Goal: Information Seeking & Learning: Compare options

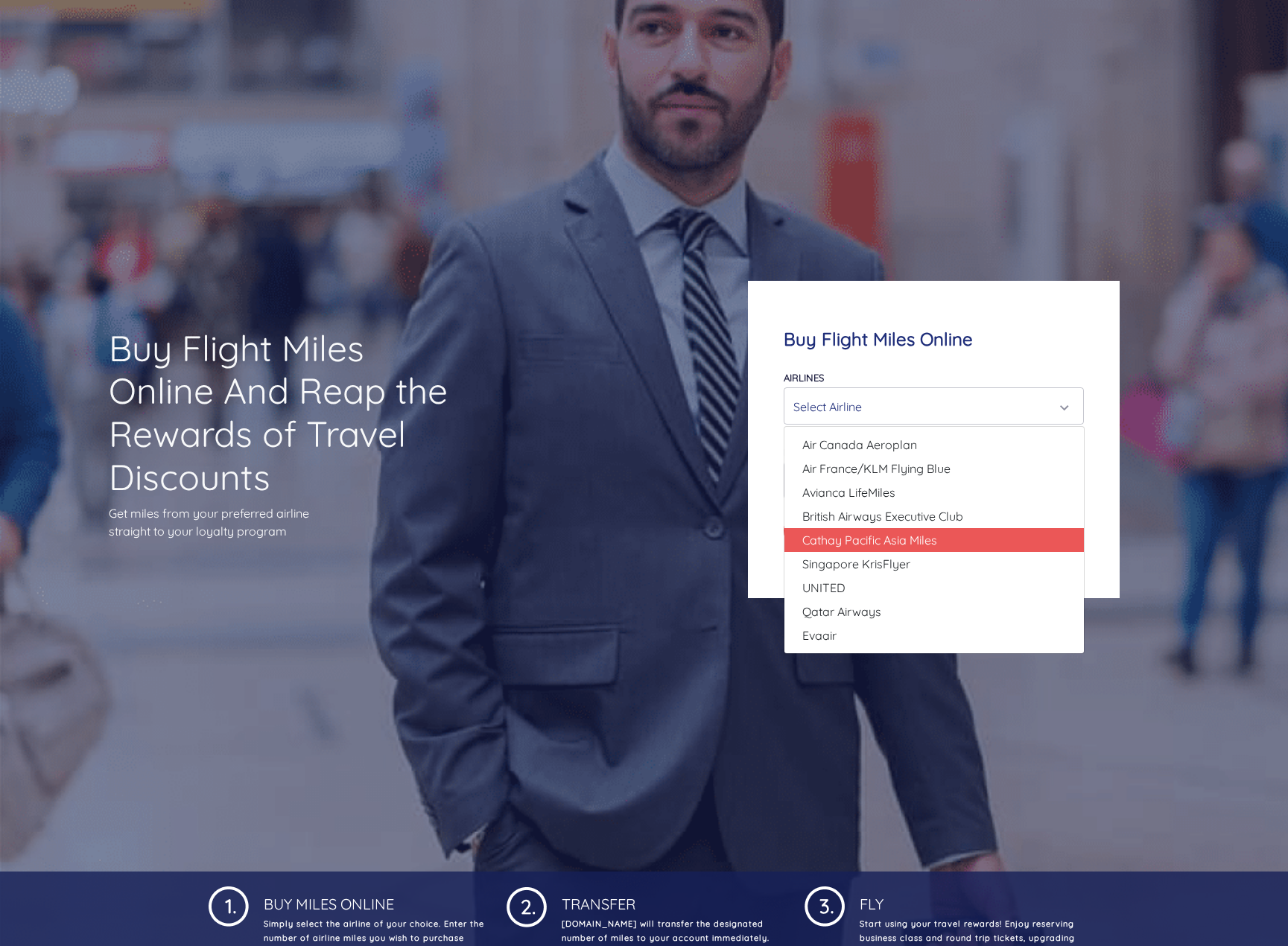
scroll to position [75, 0]
click at [879, 546] on span "Cathay Pacific Asia Miles" at bounding box center [869, 541] width 135 height 18
select select "Cathay Pacific Asia Miles"
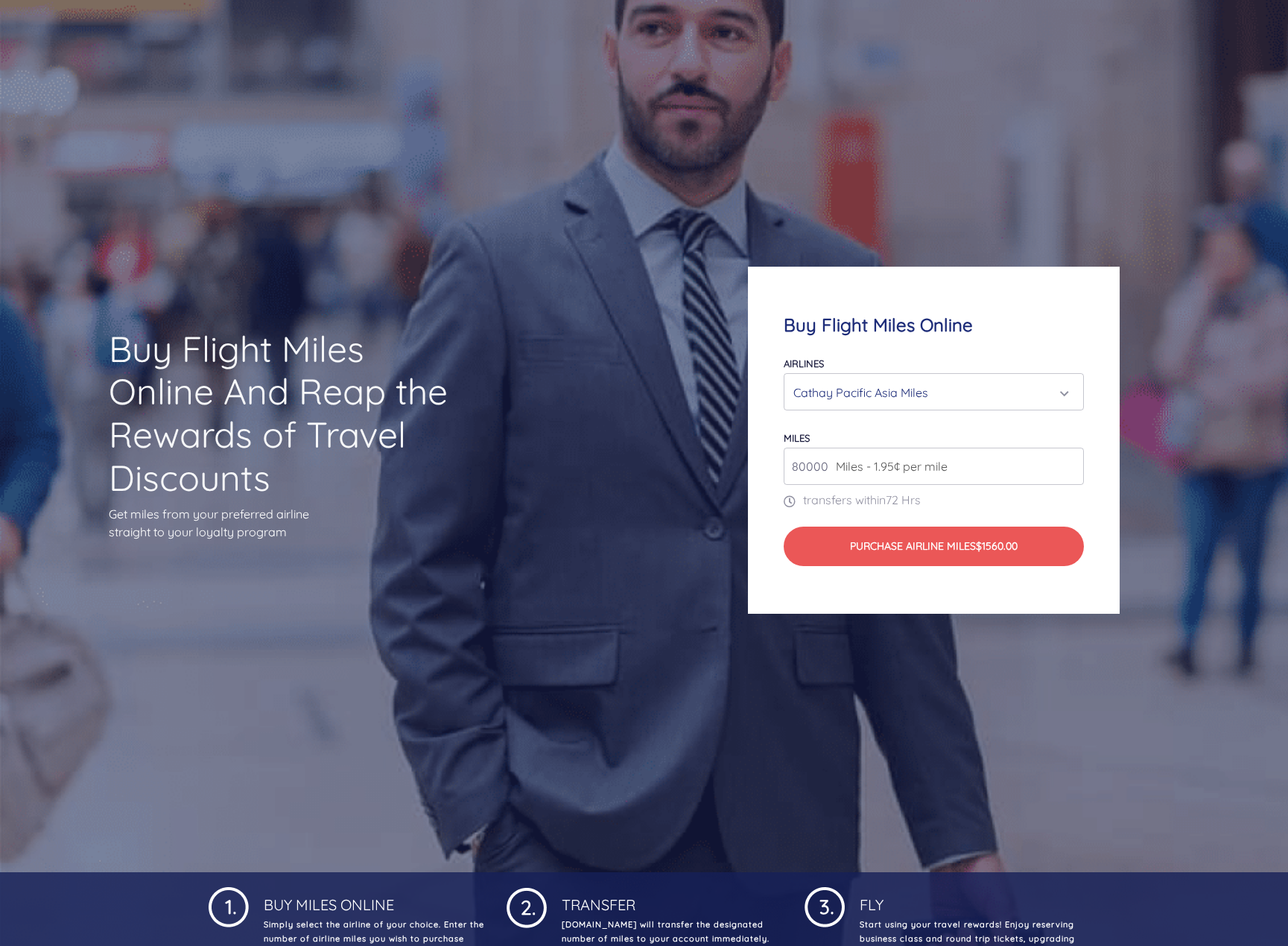
click at [904, 475] on input "80000" at bounding box center [934, 466] width 301 height 37
drag, startPoint x: 832, startPoint y: 466, endPoint x: 754, endPoint y: 466, distance: 78.0
click at [754, 466] on div "Buy Flight Miles Online Airlines Air Canada Aeroplan Air France/KLM Flying Blue…" at bounding box center [934, 441] width 372 height 348
click at [825, 462] on input "250000" at bounding box center [934, 466] width 301 height 37
drag, startPoint x: 832, startPoint y: 469, endPoint x: 800, endPoint y: 470, distance: 32.0
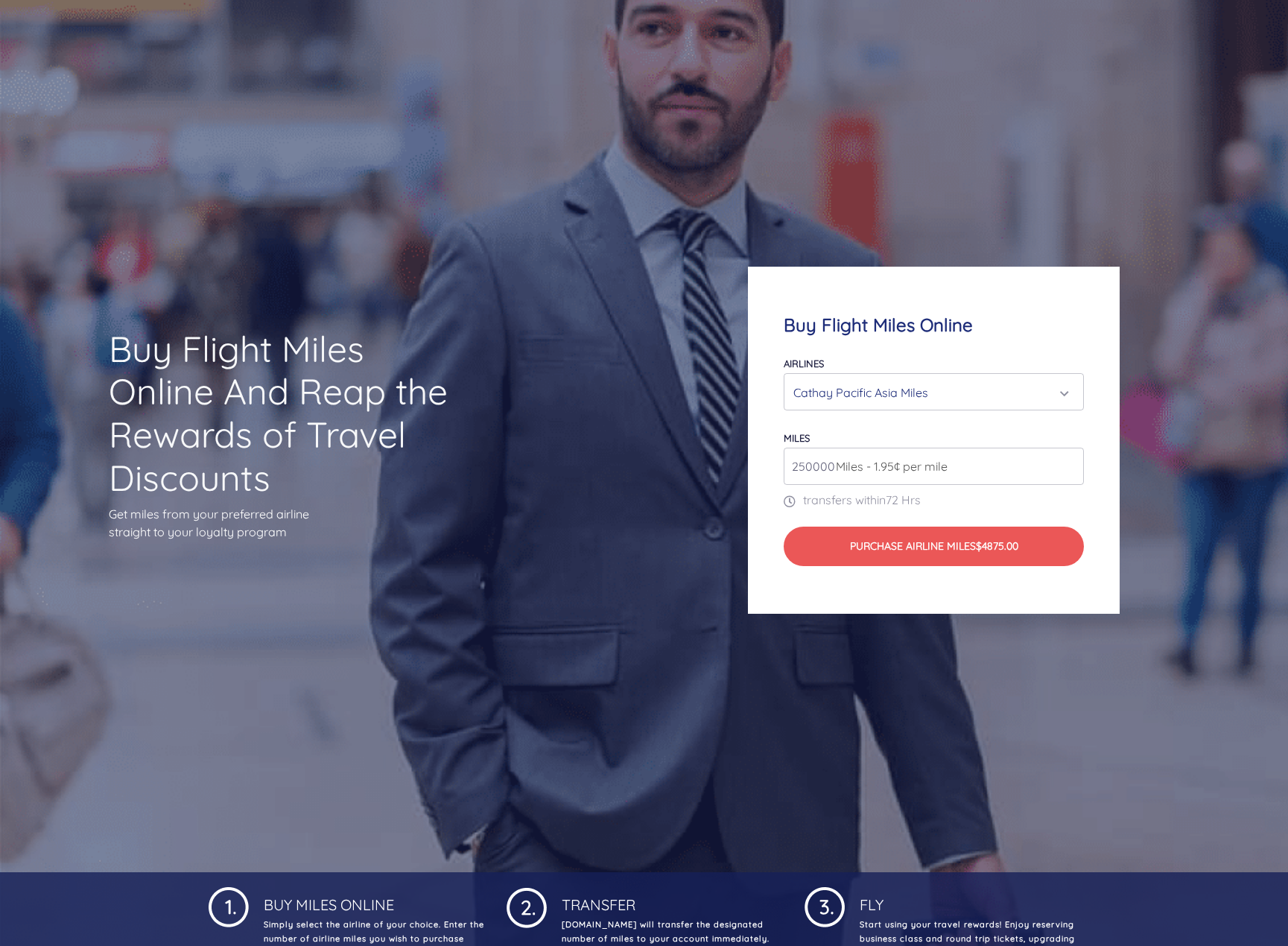
click at [800, 470] on div "250000 Miles - 1.95¢ per mile" at bounding box center [934, 466] width 301 height 37
drag, startPoint x: 790, startPoint y: 466, endPoint x: 832, endPoint y: 471, distance: 42.3
click at [832, 471] on div "250000 Miles - 1.95¢ per mile" at bounding box center [934, 466] width 301 height 37
type input "78000"
click at [851, 404] on div "Cathay Pacific Asia Miles" at bounding box center [930, 393] width 273 height 28
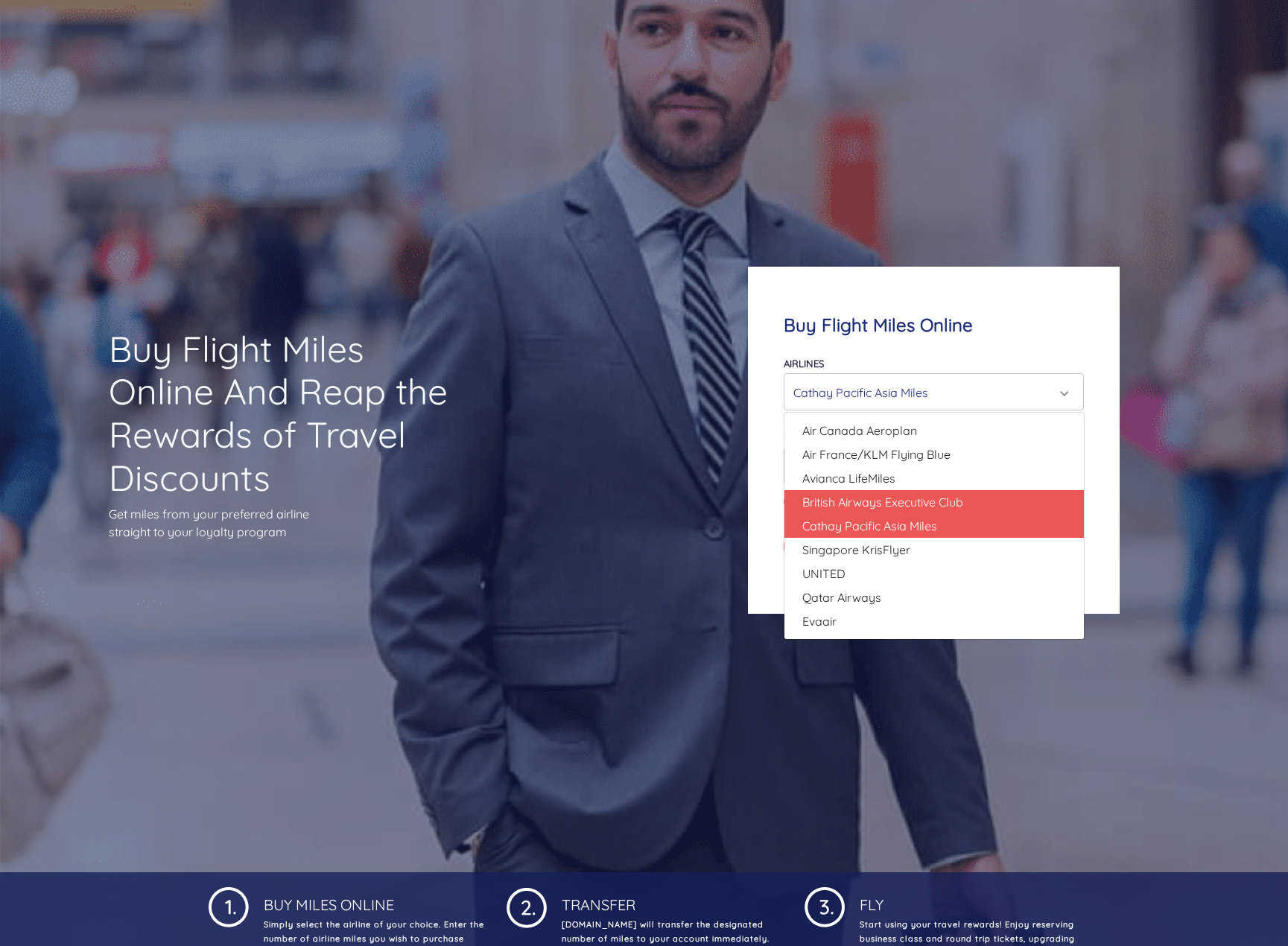
click at [894, 509] on span "British Airways Executive Club" at bounding box center [882, 502] width 161 height 18
select select "British Airways Executive Club"
type input "80000"
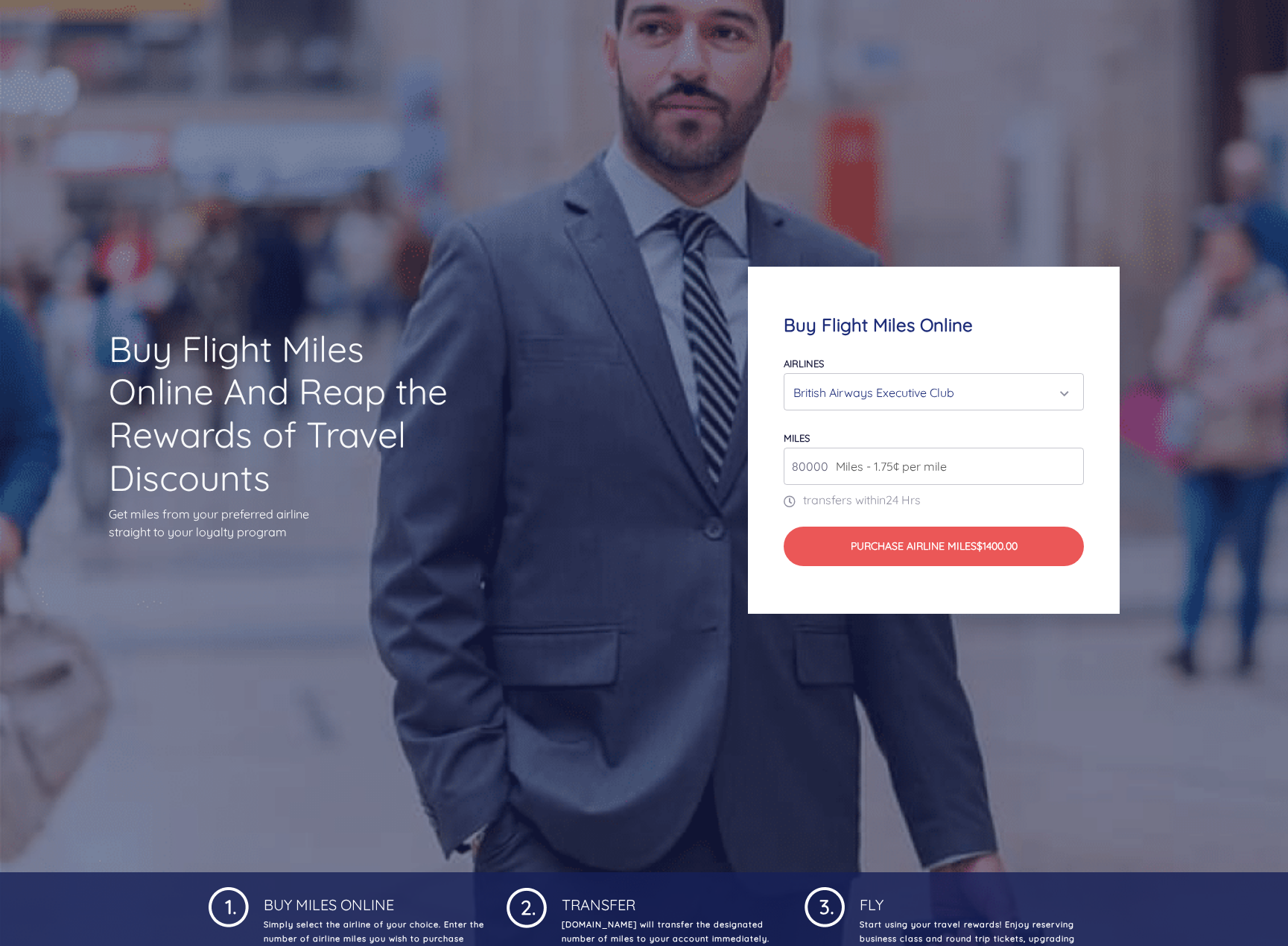
click at [930, 404] on div "British Airways Executive Club" at bounding box center [930, 393] width 273 height 28
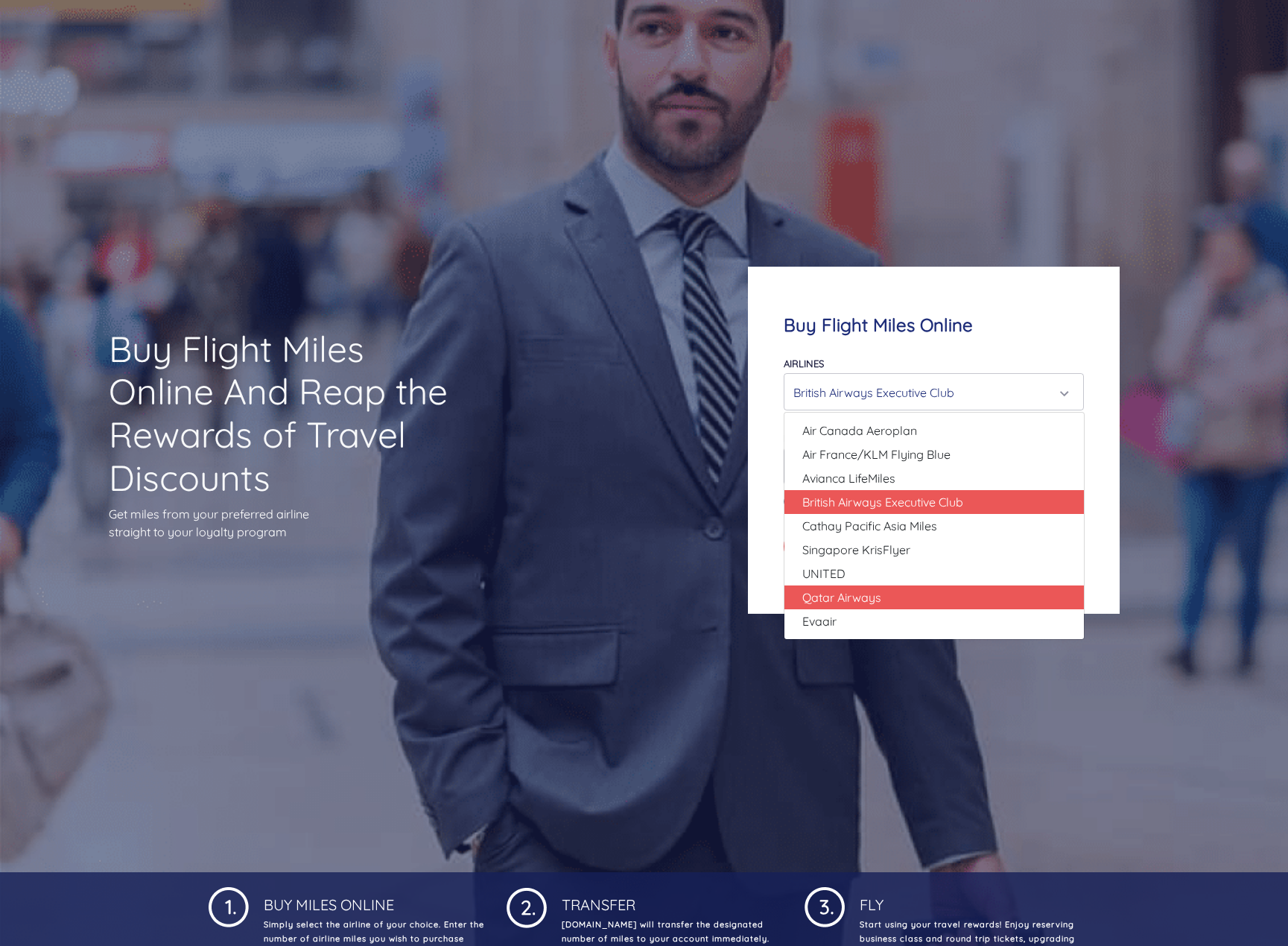
click at [922, 595] on link "Qatar Airways" at bounding box center [935, 597] width 300 height 24
select select "Qatar Airways"
type input "10000"
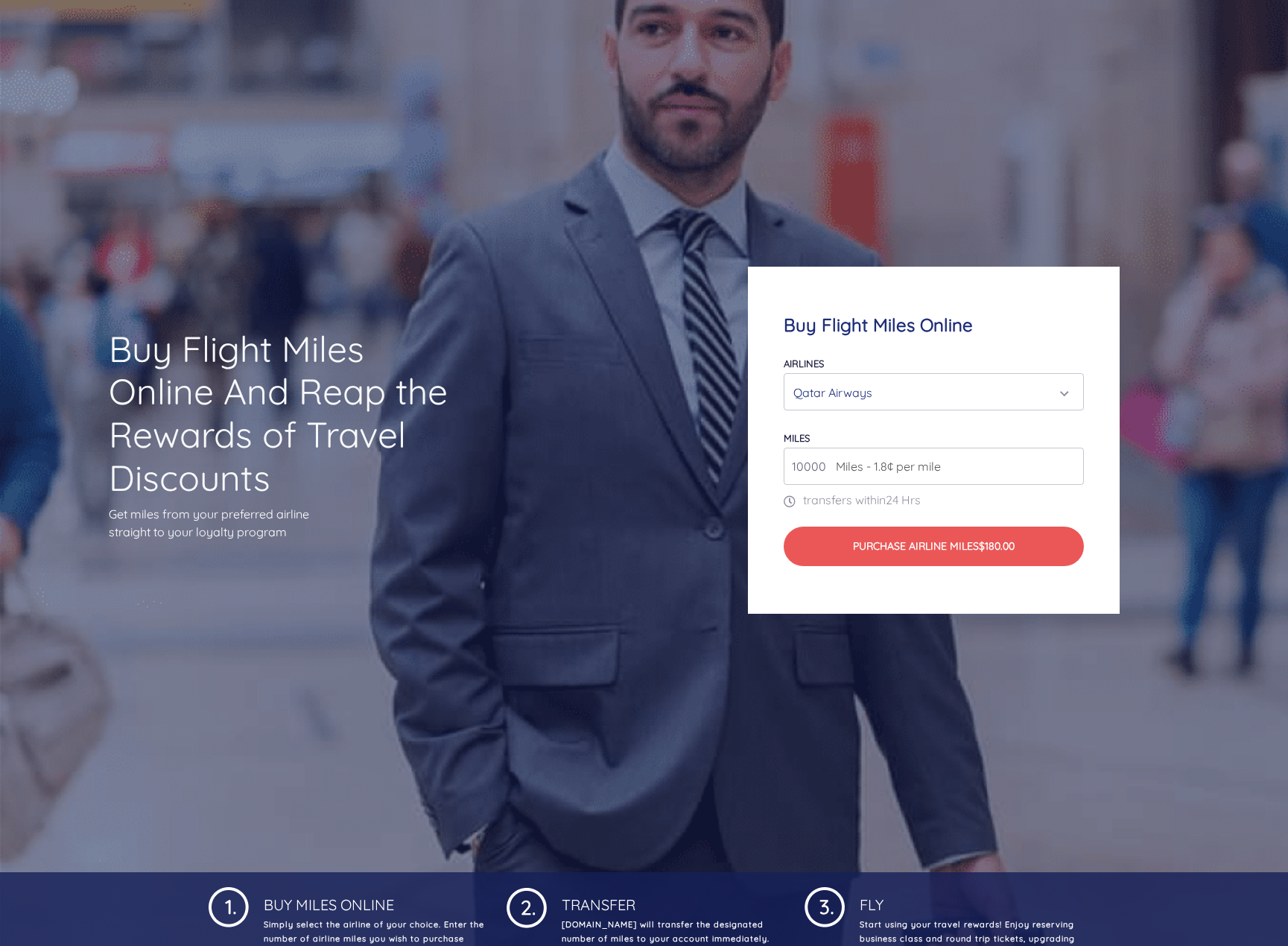
click at [920, 404] on div "Qatar Airways" at bounding box center [930, 393] width 273 height 28
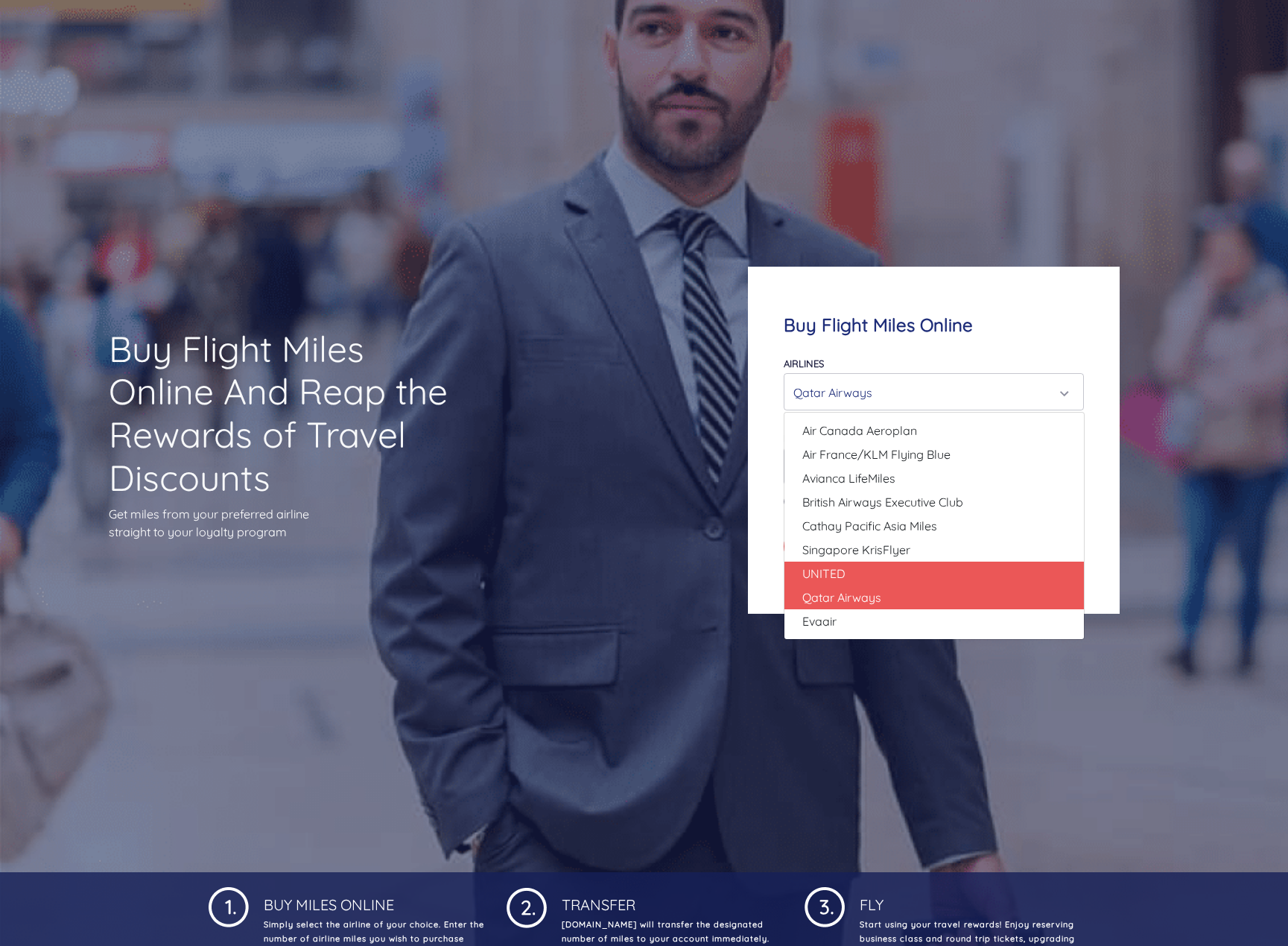
click at [903, 579] on link "UNITED" at bounding box center [935, 574] width 300 height 24
select select "UNITED"
type input "80000"
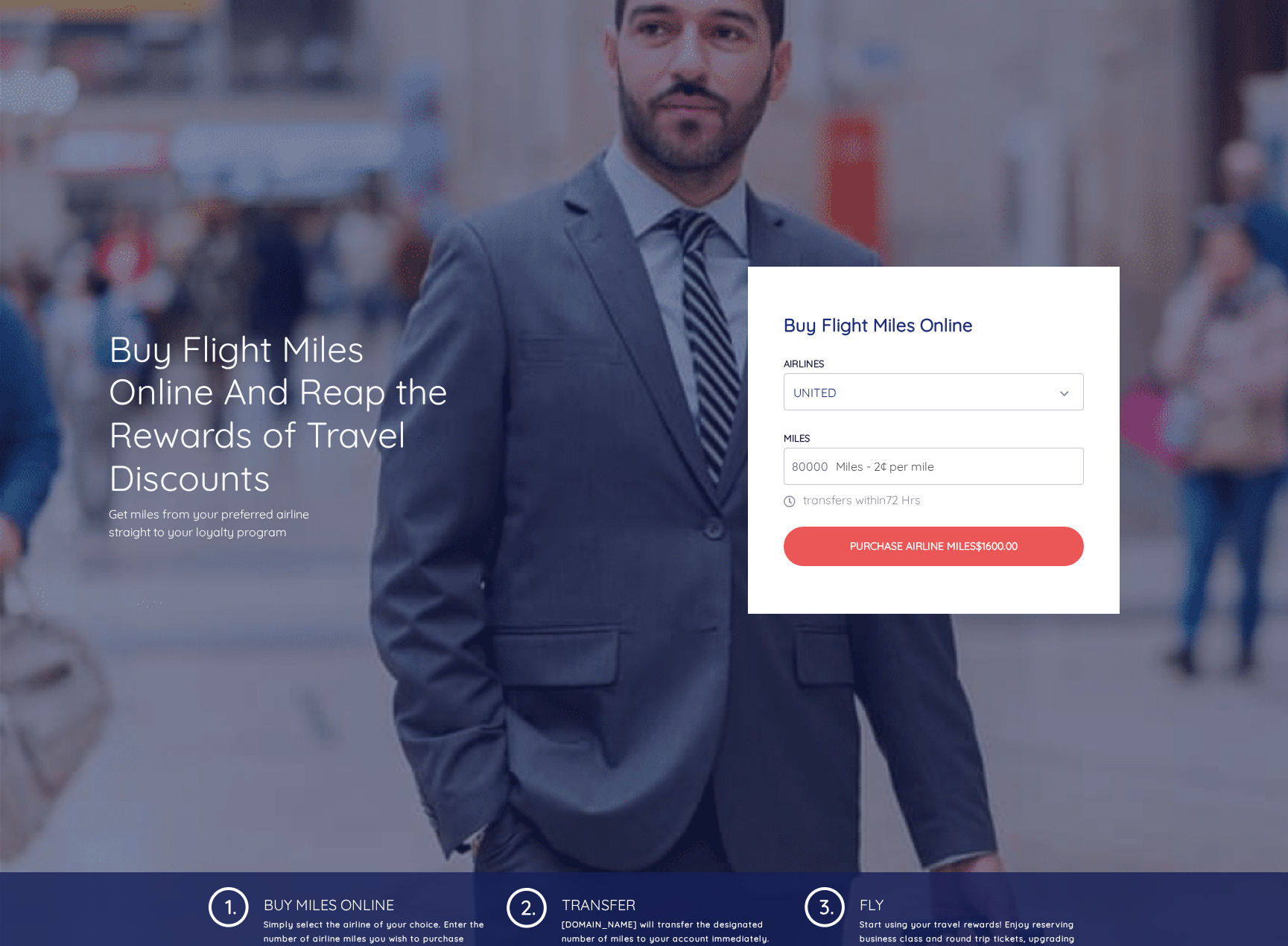
click at [1149, 473] on div "Buy Flight Miles Online Airlines Air Canada Aeroplan Air France/KLM Flying Blue…" at bounding box center [934, 440] width 515 height 490
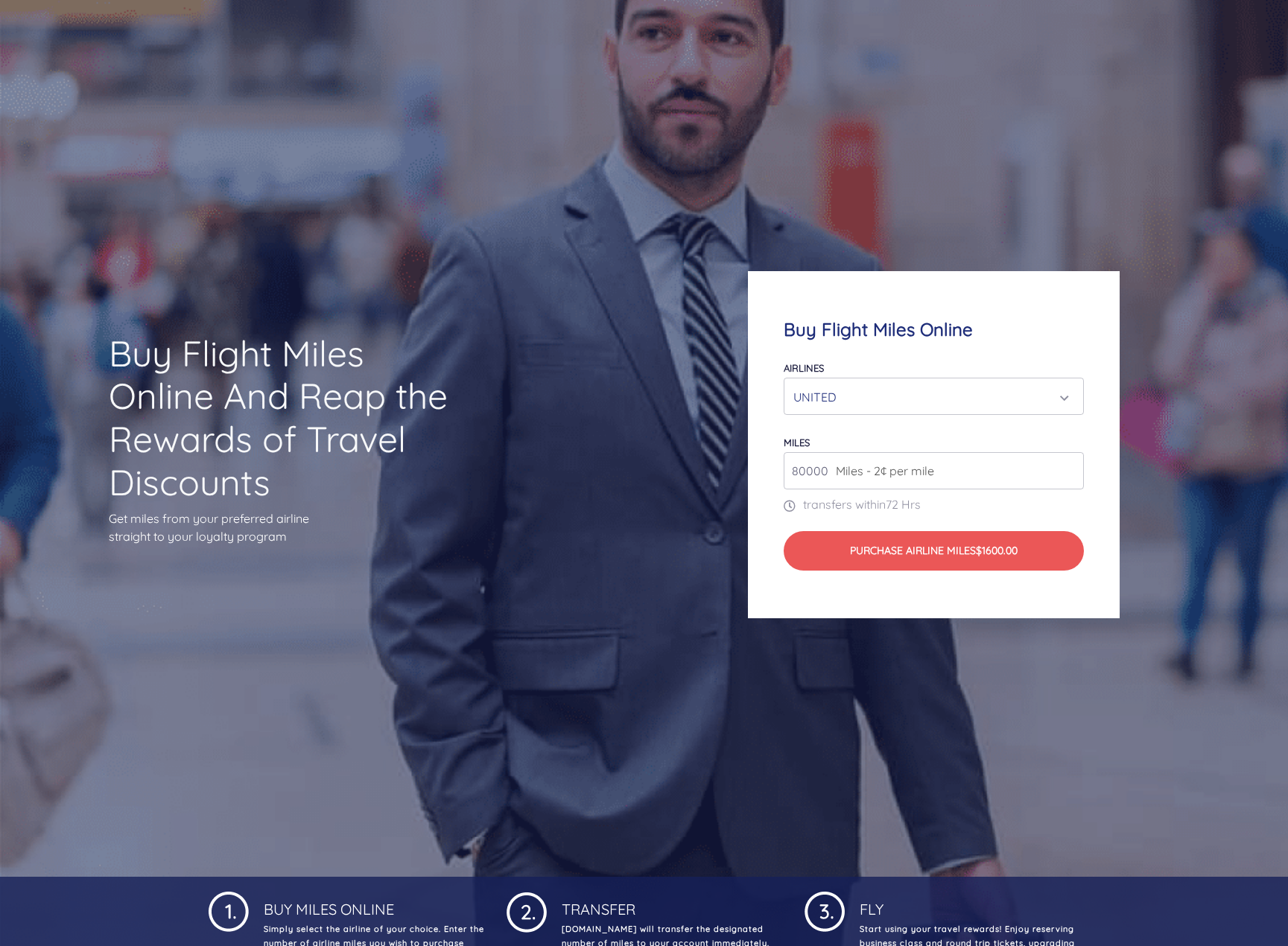
scroll to position [0, 0]
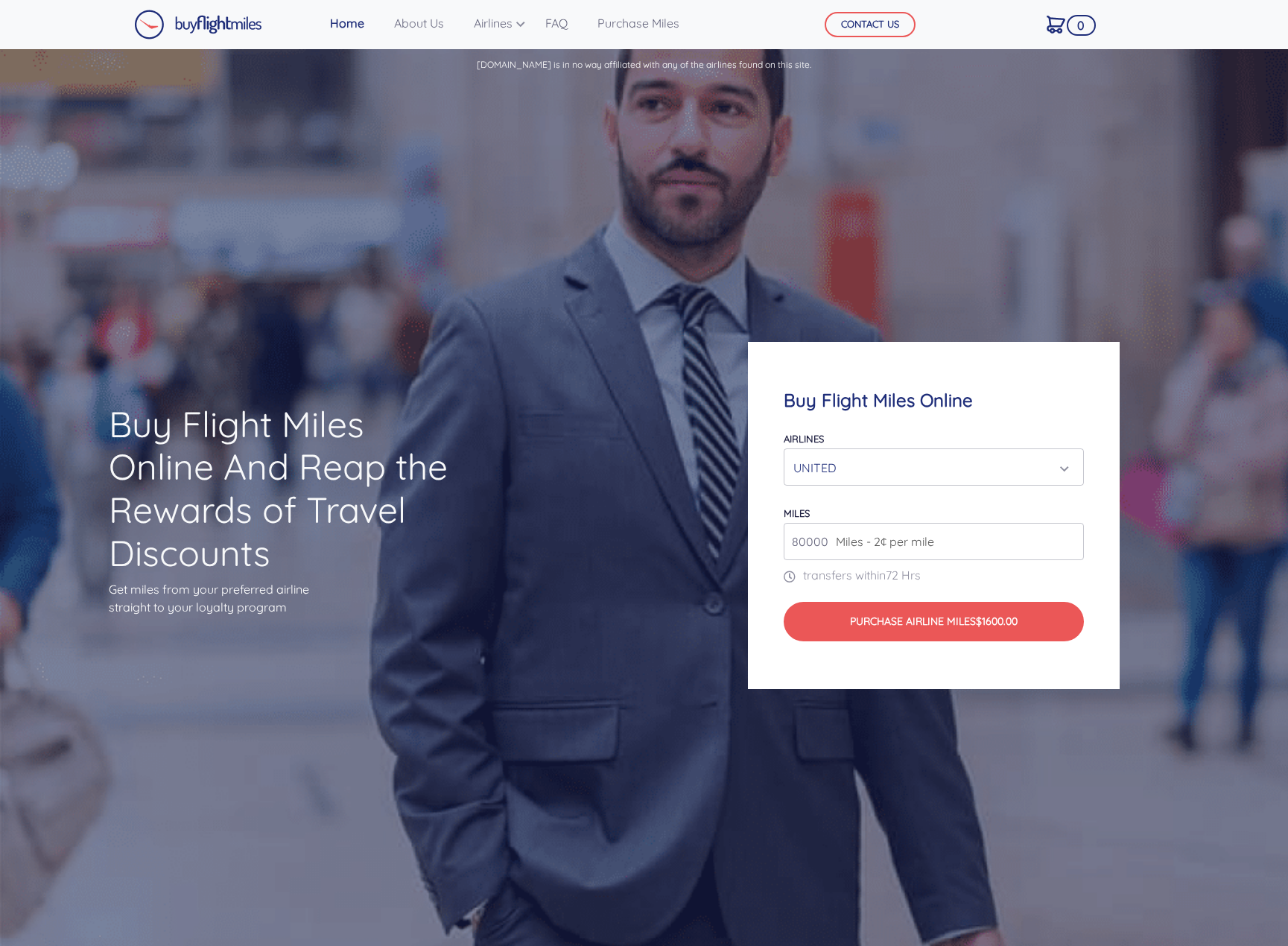
click at [881, 532] on span "Miles - 2¢ per mile" at bounding box center [882, 541] width 106 height 18
click at [871, 476] on div "UNITED" at bounding box center [930, 468] width 273 height 28
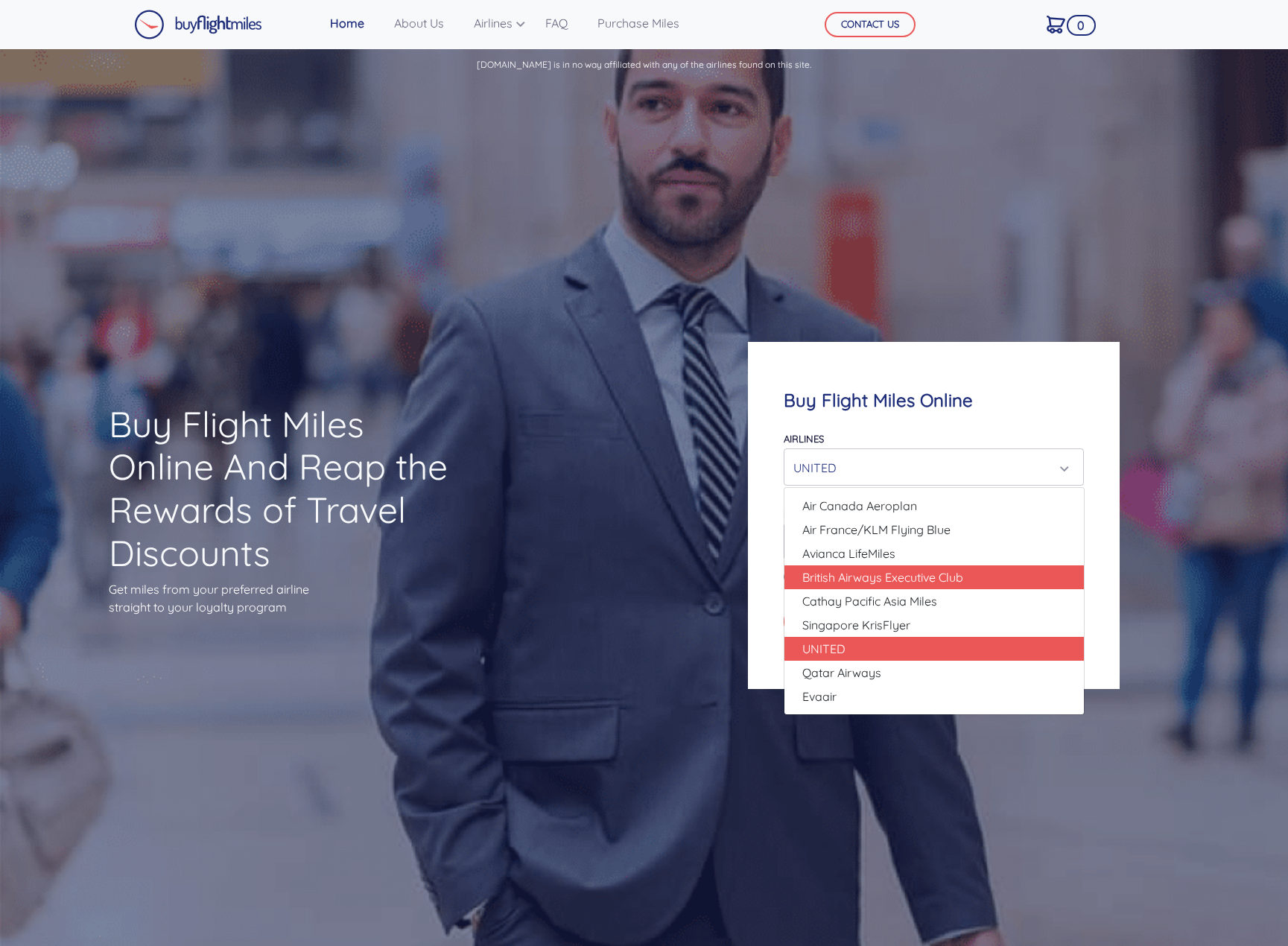
click at [852, 579] on span "British Airways Executive Club" at bounding box center [882, 577] width 161 height 18
select select "British Airways Executive Club"
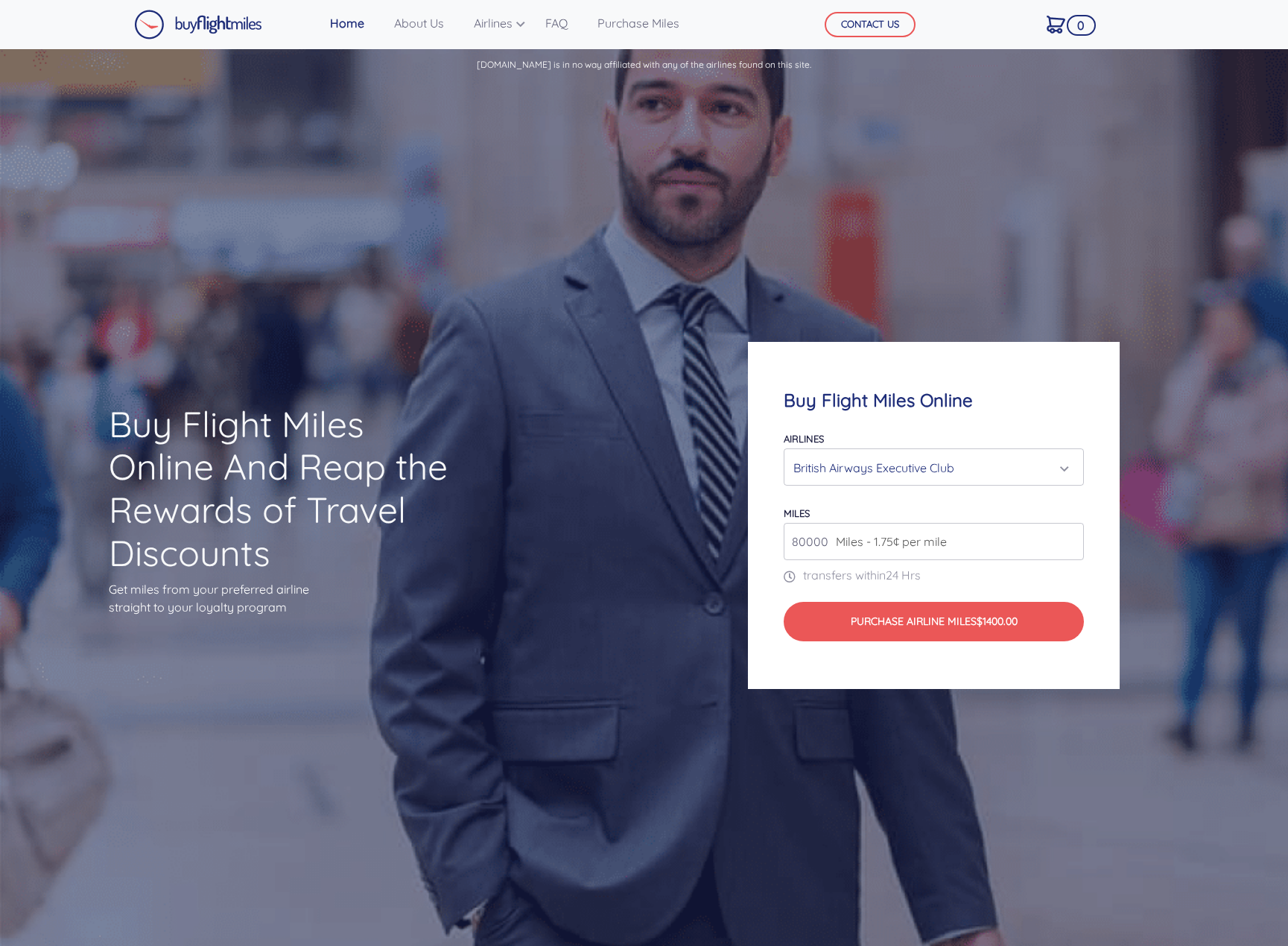
click at [1142, 621] on div "Buy Flight Miles Online Airlines Air Canada Aeroplan Air France/KLM Flying Blue…" at bounding box center [934, 515] width 515 height 490
